Goal: Task Accomplishment & Management: Manage account settings

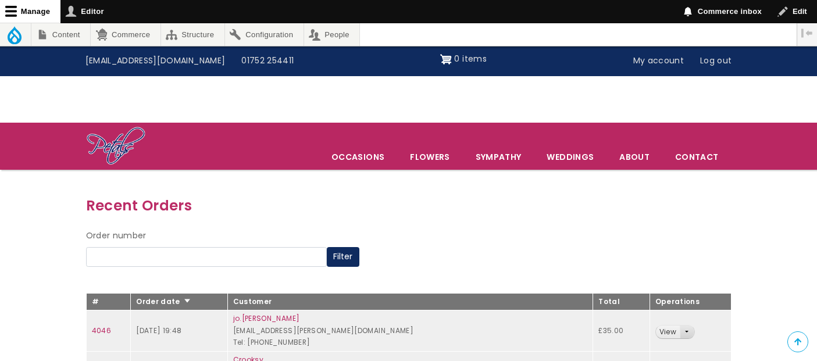
scroll to position [181, 0]
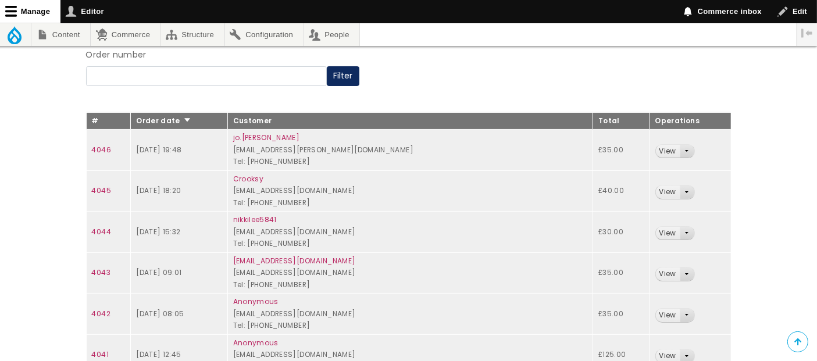
scroll to position [181, 0]
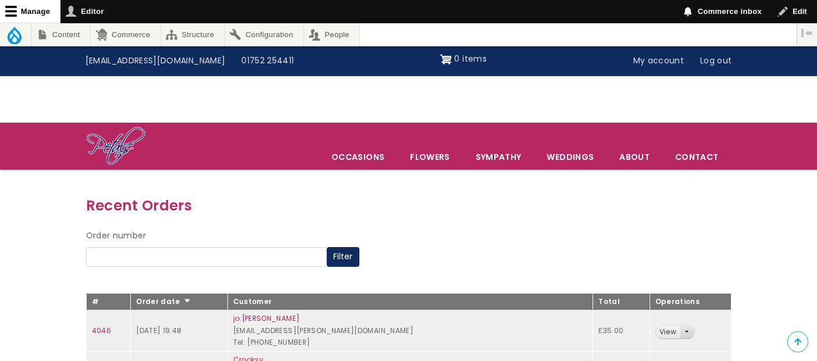
scroll to position [181, 0]
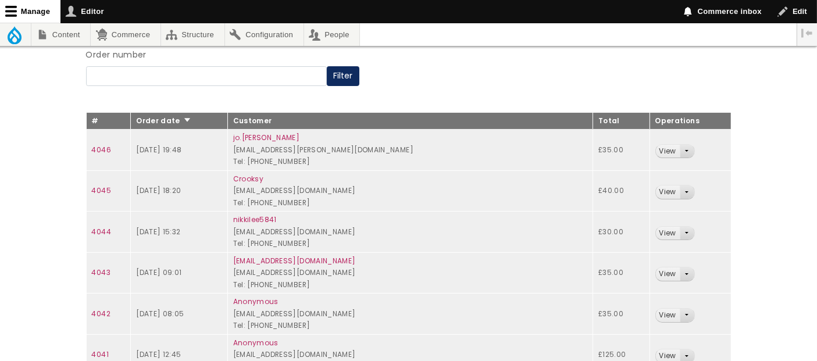
scroll to position [181, 0]
